Goal: Find contact information: Find contact information

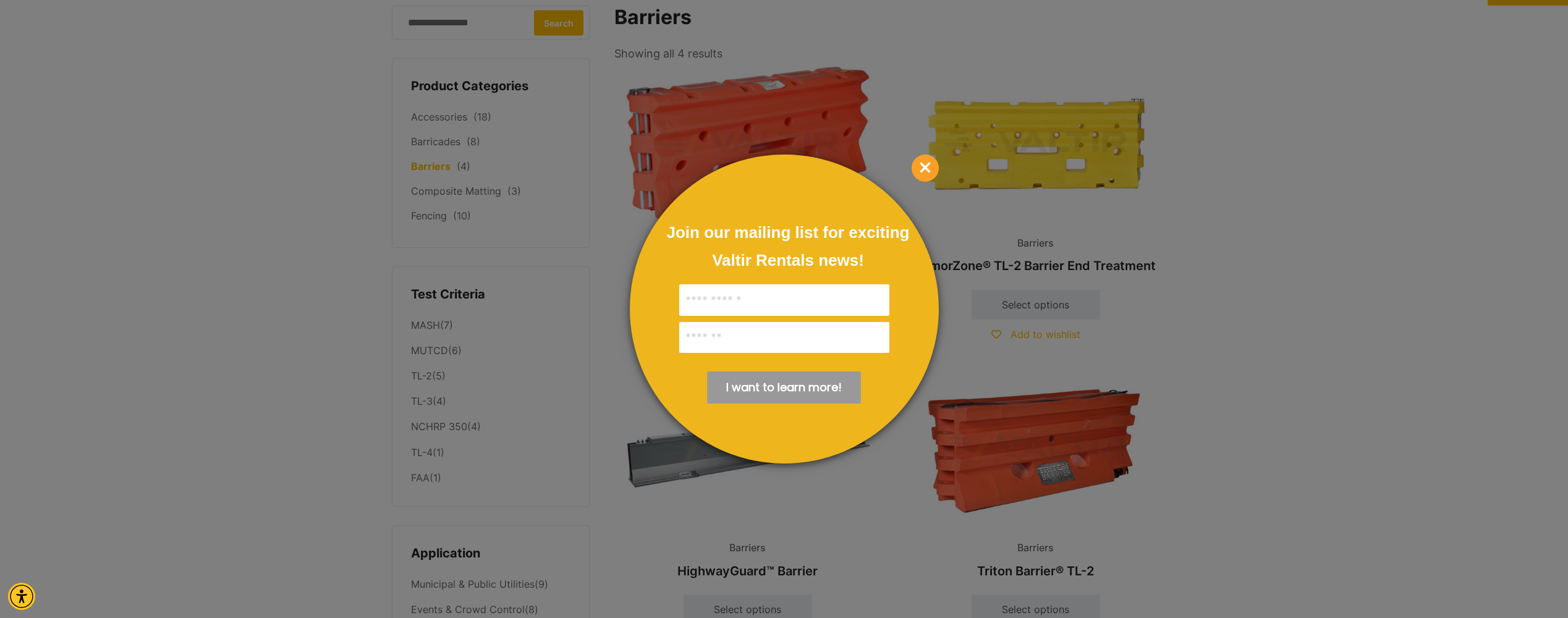
scroll to position [62, 0]
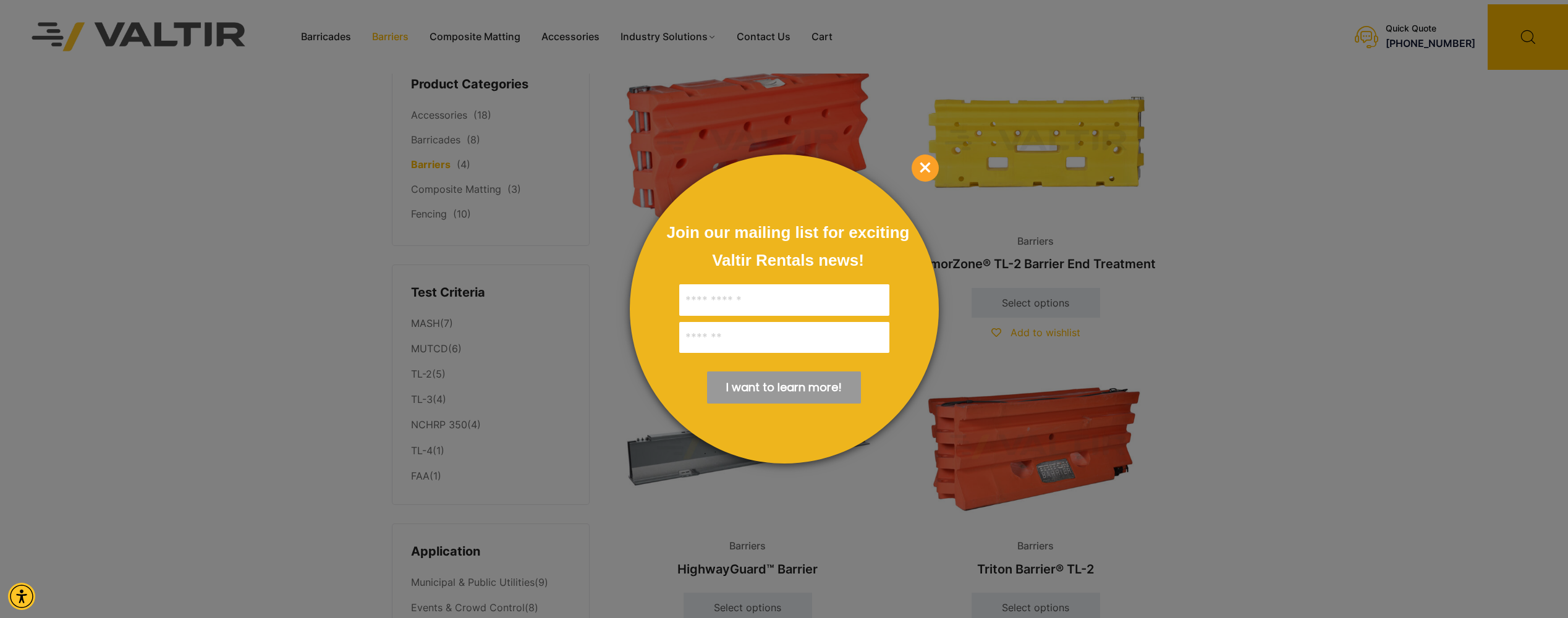
click at [930, 162] on span "×" at bounding box center [926, 168] width 27 height 27
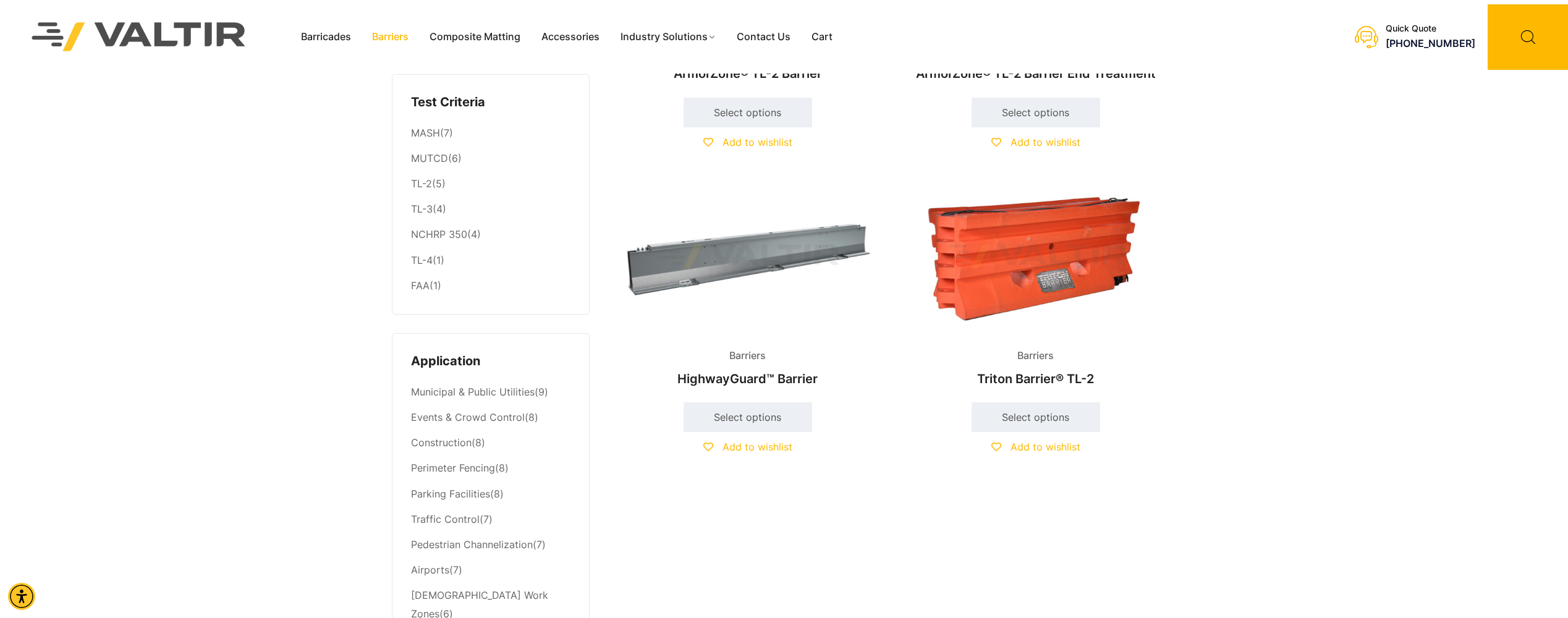
scroll to position [247, 0]
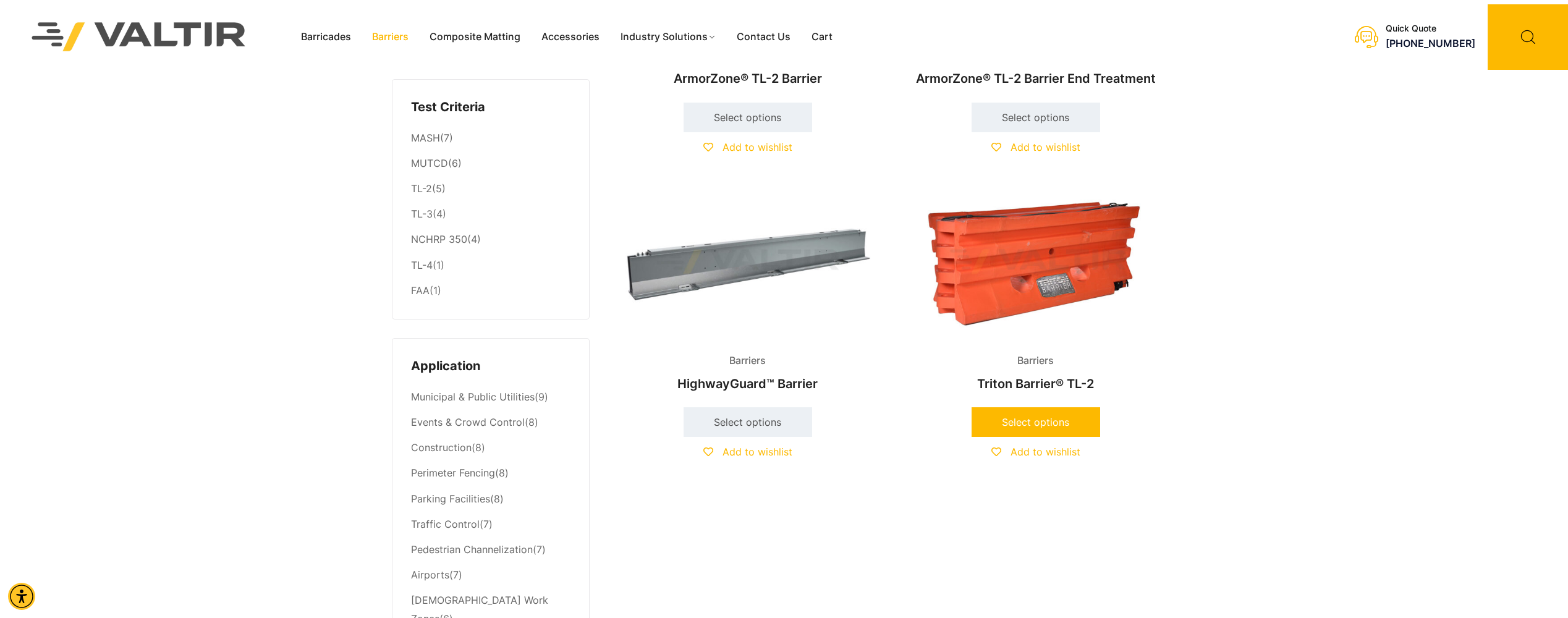
click at [1003, 420] on link "Select options" at bounding box center [1036, 422] width 129 height 30
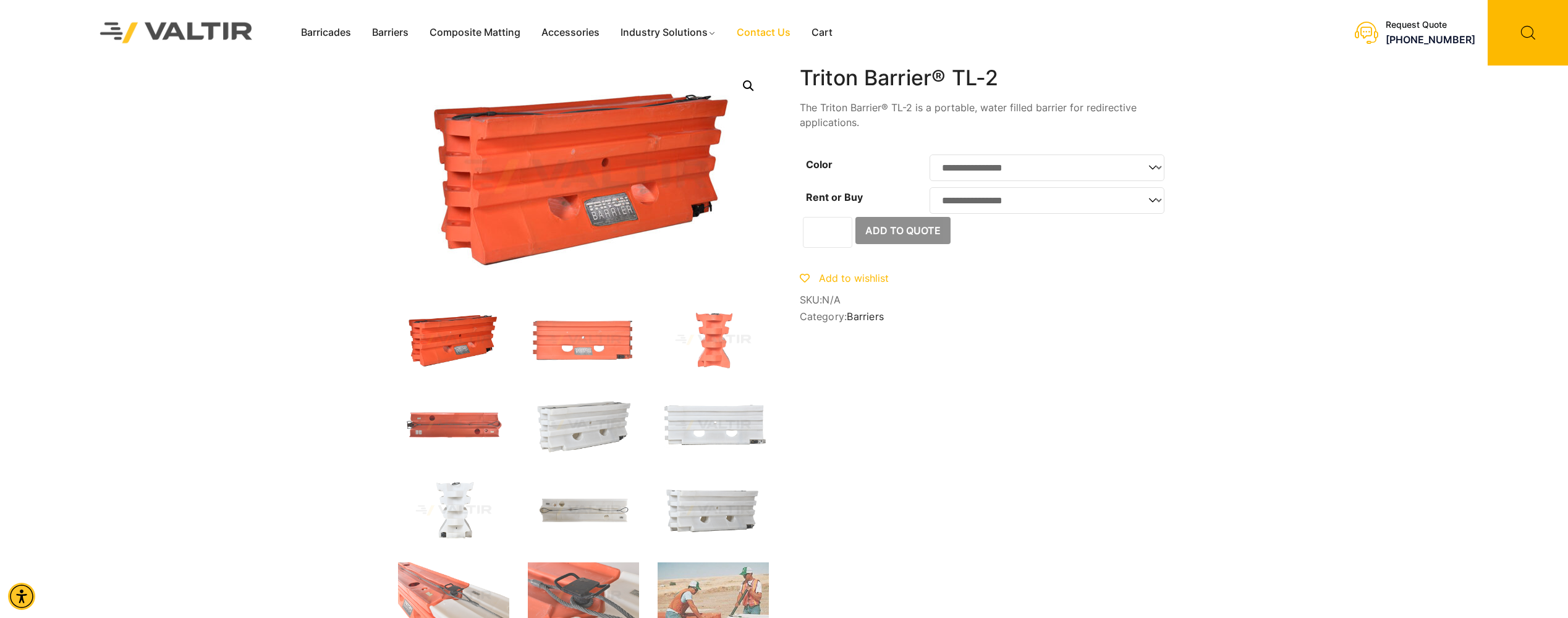
click at [772, 28] on link "Contact Us" at bounding box center [763, 33] width 74 height 18
